Goal: Transaction & Acquisition: Purchase product/service

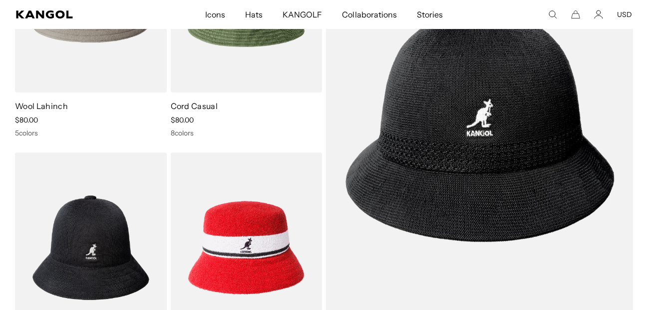
scroll to position [0, 206]
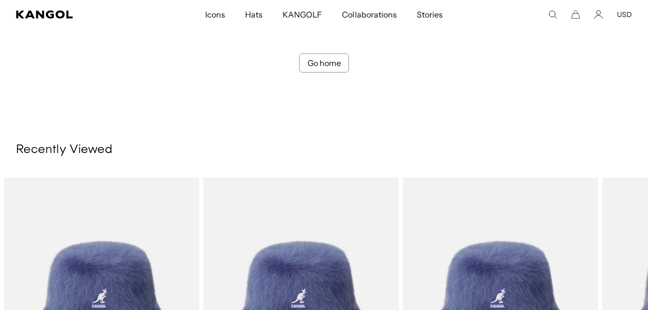
scroll to position [619, 0]
